Goal: Find specific page/section: Find specific page/section

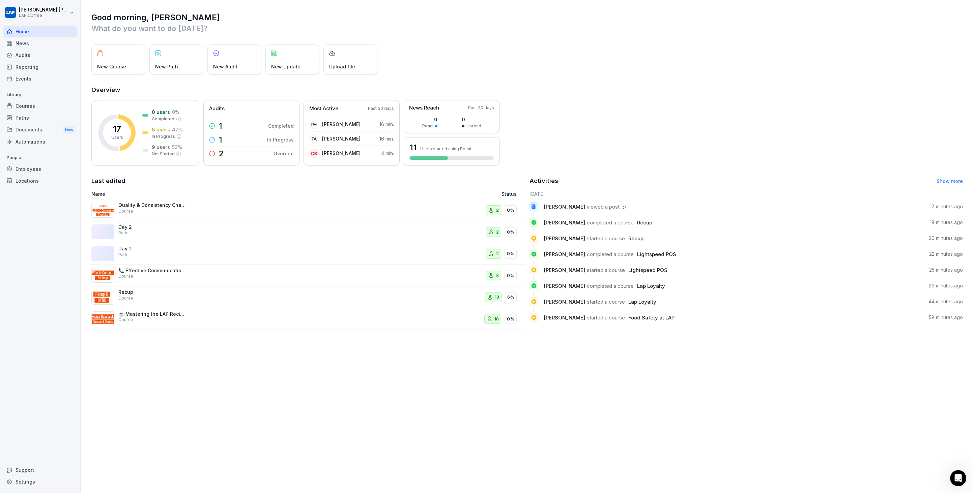
click at [31, 105] on div "Courses" at bounding box center [39, 106] width 73 height 12
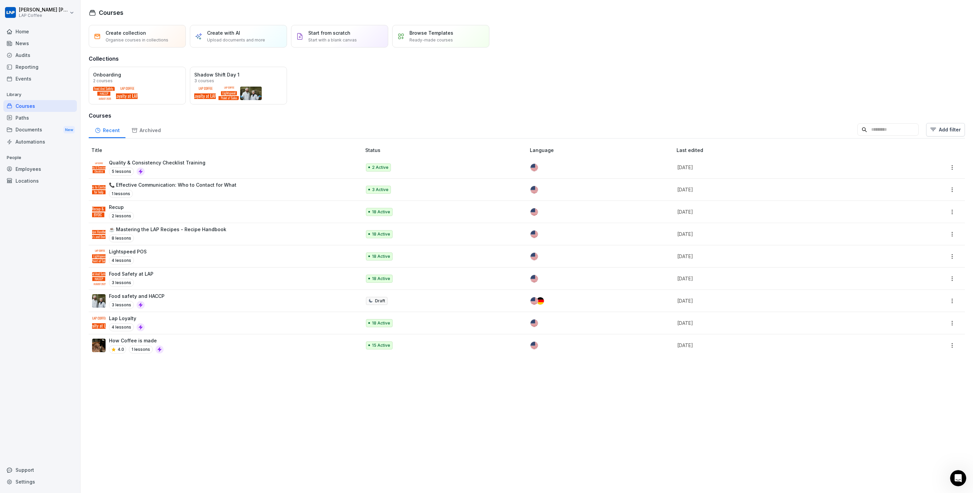
click at [25, 114] on div "Paths" at bounding box center [39, 118] width 73 height 12
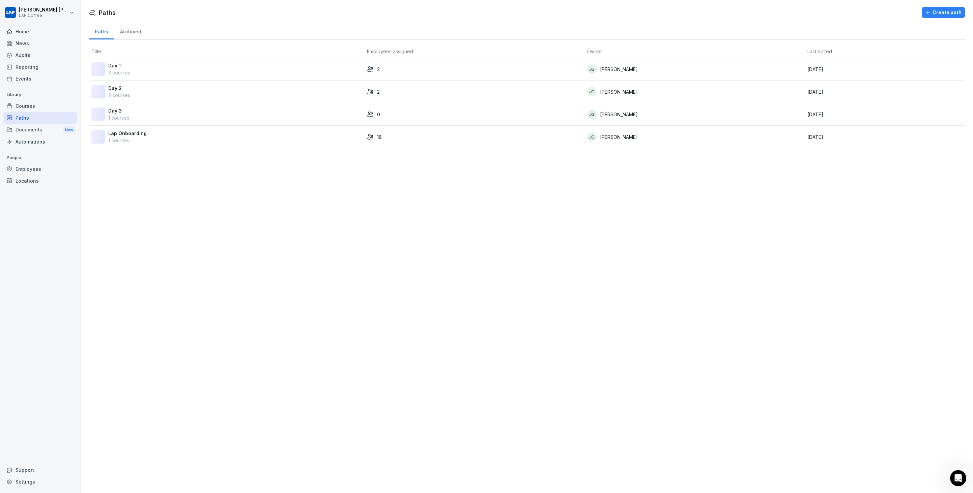
click at [204, 64] on div "Day 1 3 courses" at bounding box center [226, 69] width 270 height 14
